Goal: Task Accomplishment & Management: Manage account settings

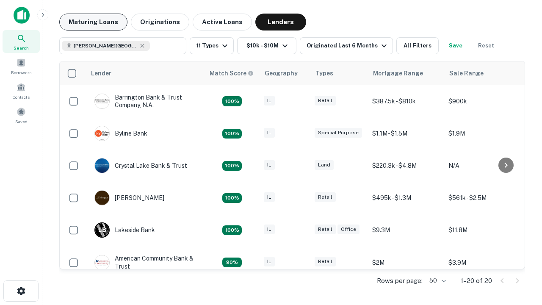
click at [93, 22] on button "Maturing Loans" at bounding box center [93, 22] width 68 height 17
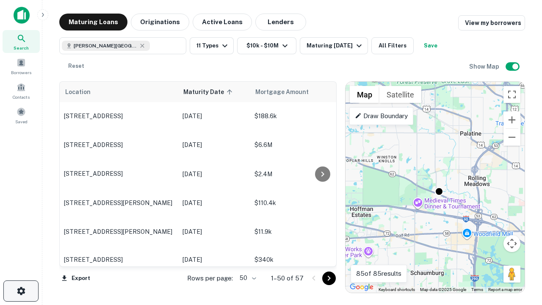
click at [21, 291] on icon "button" at bounding box center [21, 291] width 10 height 10
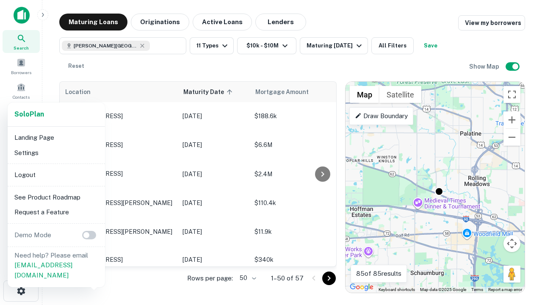
click at [56, 174] on li "Logout" at bounding box center [56, 174] width 91 height 15
